Goal: Transaction & Acquisition: Purchase product/service

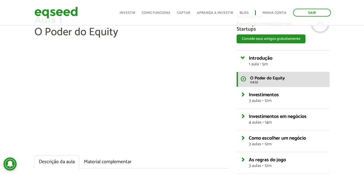
scroll to position [17, 0]
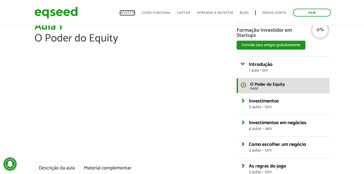
click at [129, 15] on link "Investir" at bounding box center [128, 13] width 16 height 4
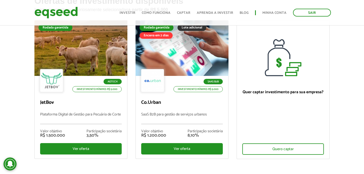
scroll to position [44, 0]
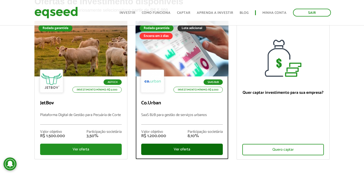
click at [162, 147] on div "Ver oferta" at bounding box center [182, 149] width 82 height 11
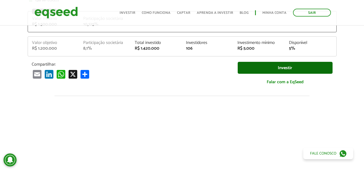
scroll to position [128, 0]
click at [256, 67] on link "Investir" at bounding box center [285, 68] width 95 height 12
